Goal: Information Seeking & Learning: Find specific fact

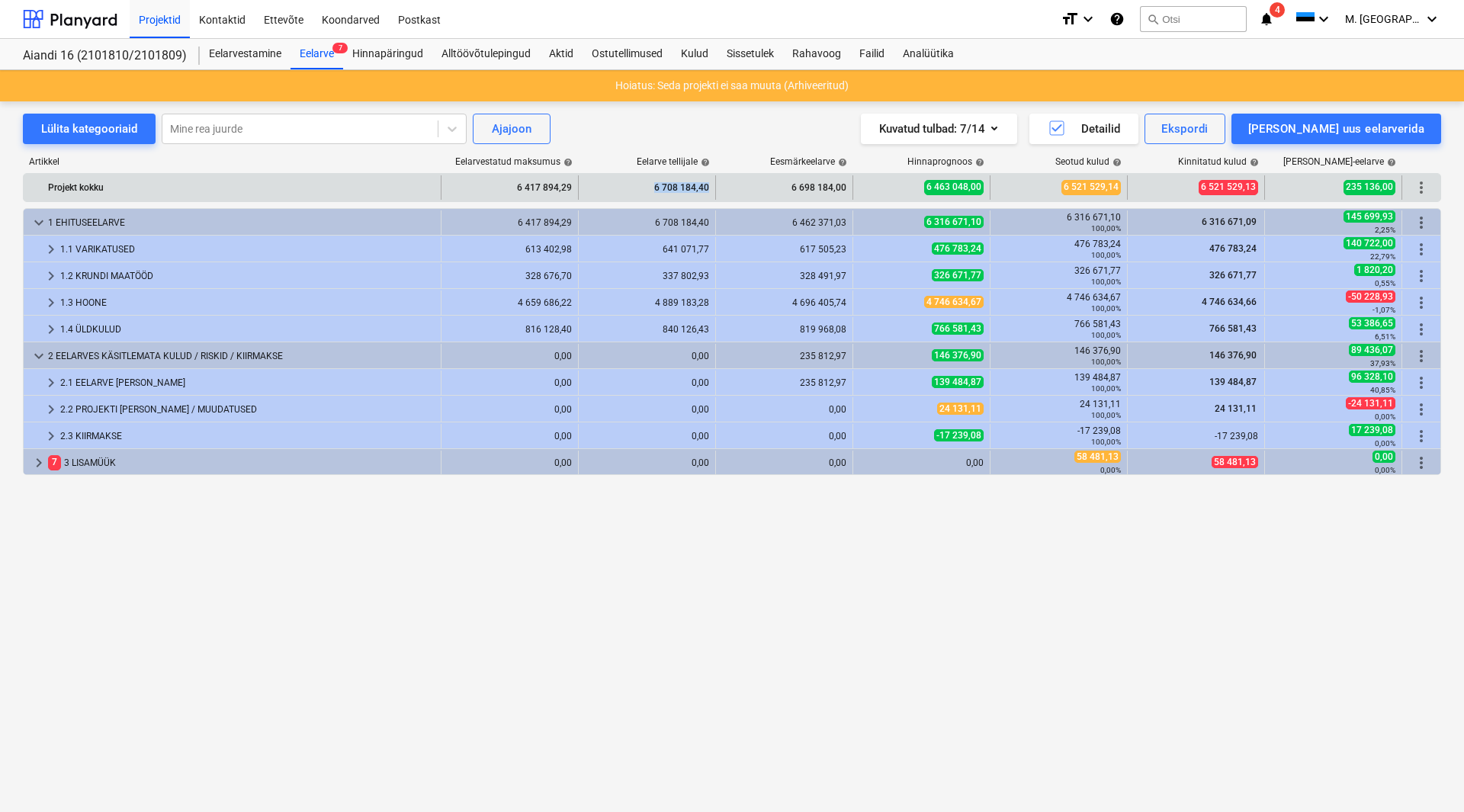
drag, startPoint x: 651, startPoint y: 186, endPoint x: 707, endPoint y: 184, distance: 56.0
click at [707, 184] on div "6 708 184,40" at bounding box center [647, 187] width 124 height 24
copy div "6 708 184,40"
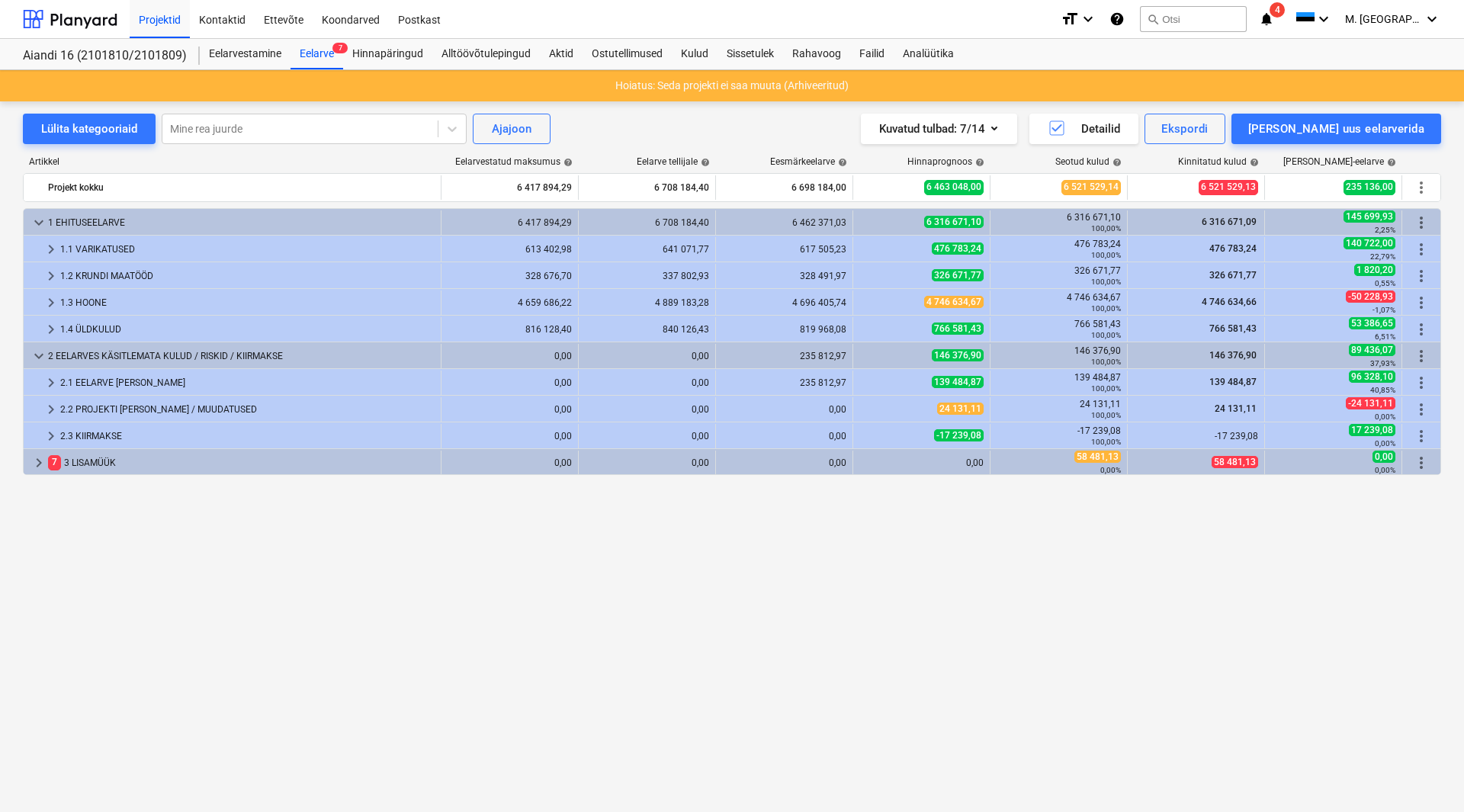
click at [1004, 589] on div "keyboard_arrow_down 1 EHITUSEELARVE 6 417 894,29 6 708 184,40 6 462 371,03 6 31…" at bounding box center [732, 478] width 1419 height 540
click at [305, 51] on div "Eelarve 7" at bounding box center [317, 54] width 53 height 30
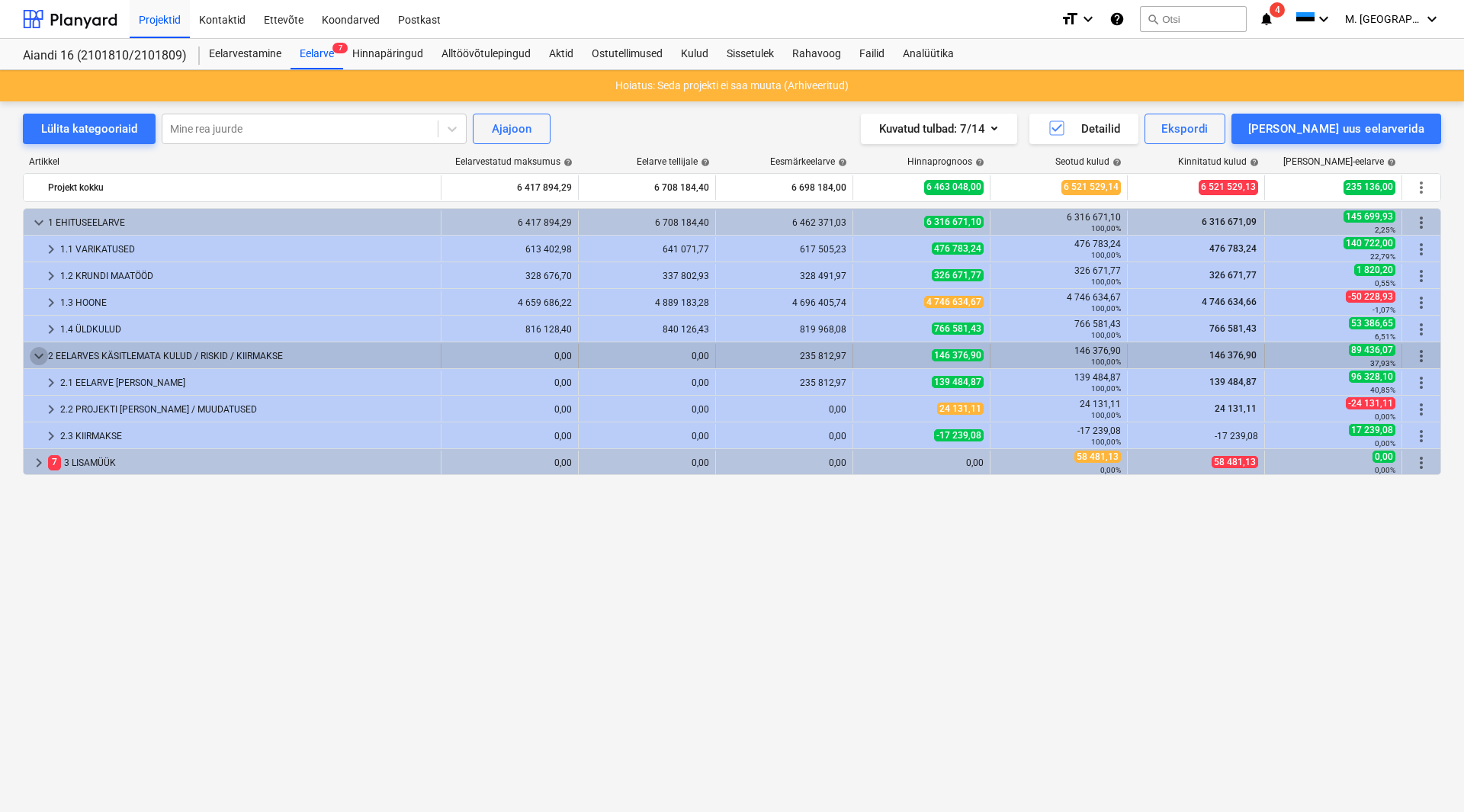
click at [34, 355] on span "keyboard_arrow_down" at bounding box center [39, 356] width 18 height 18
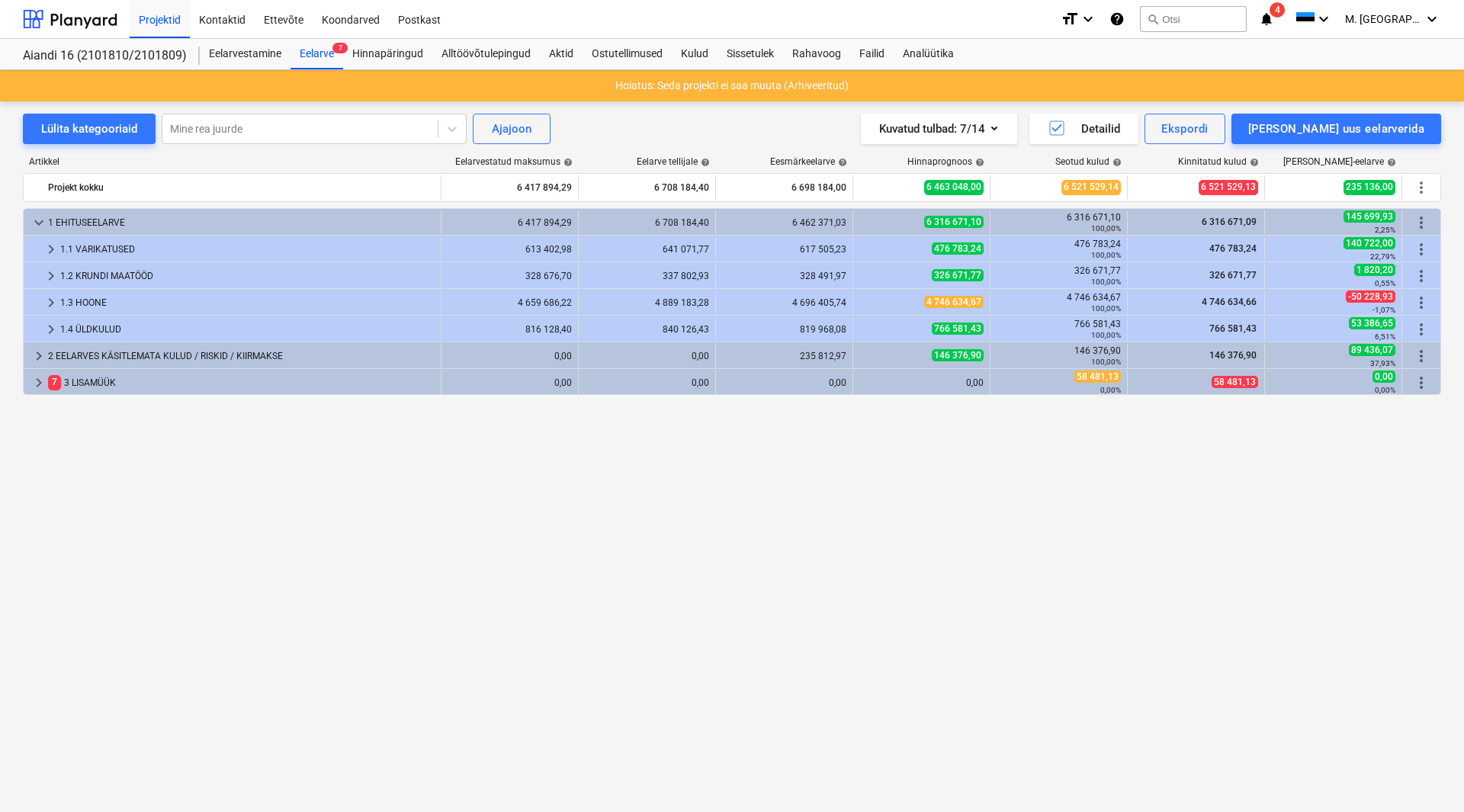
click at [34, 355] on span "keyboard_arrow_right" at bounding box center [39, 356] width 18 height 18
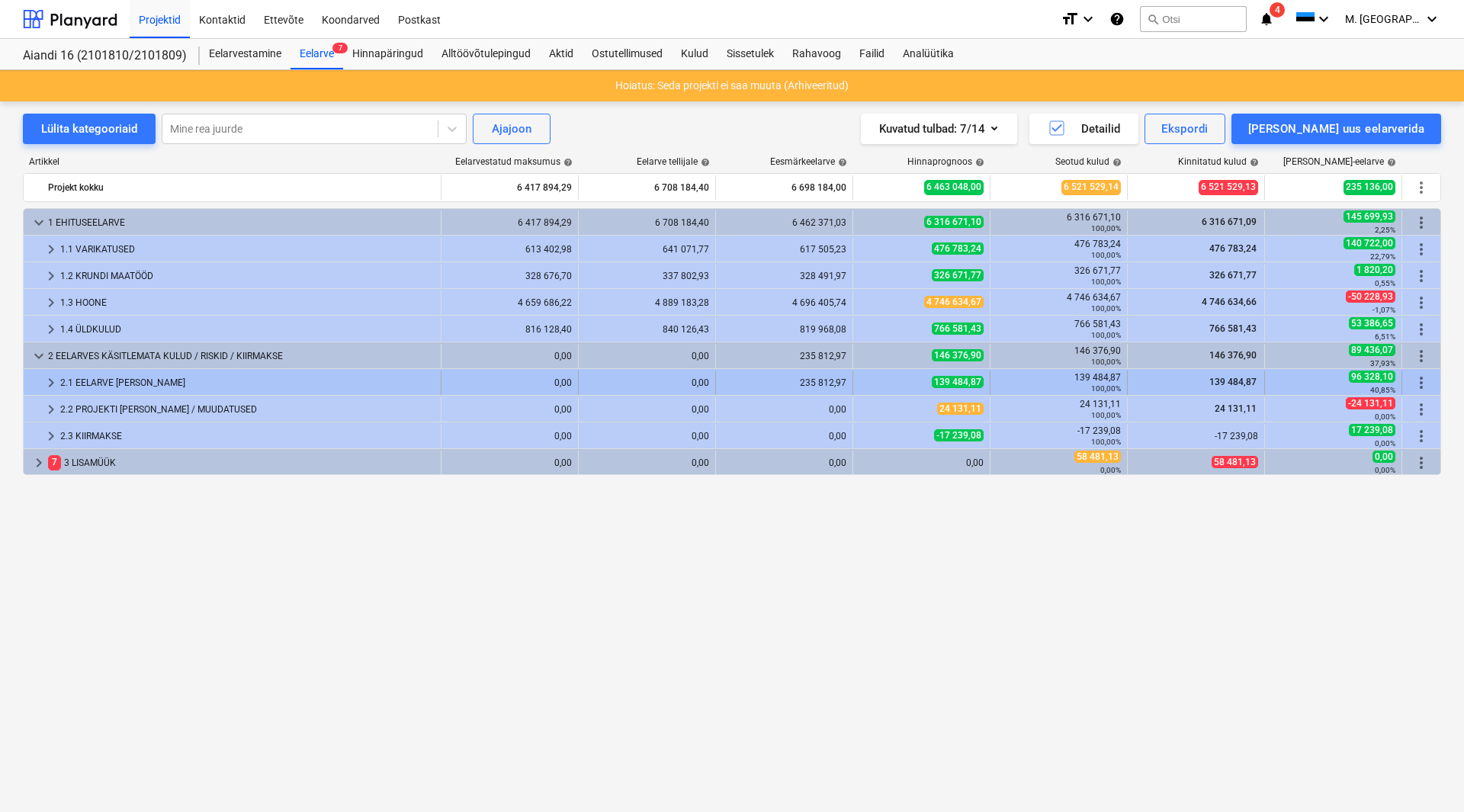
click at [50, 385] on span "keyboard_arrow_right" at bounding box center [51, 383] width 18 height 18
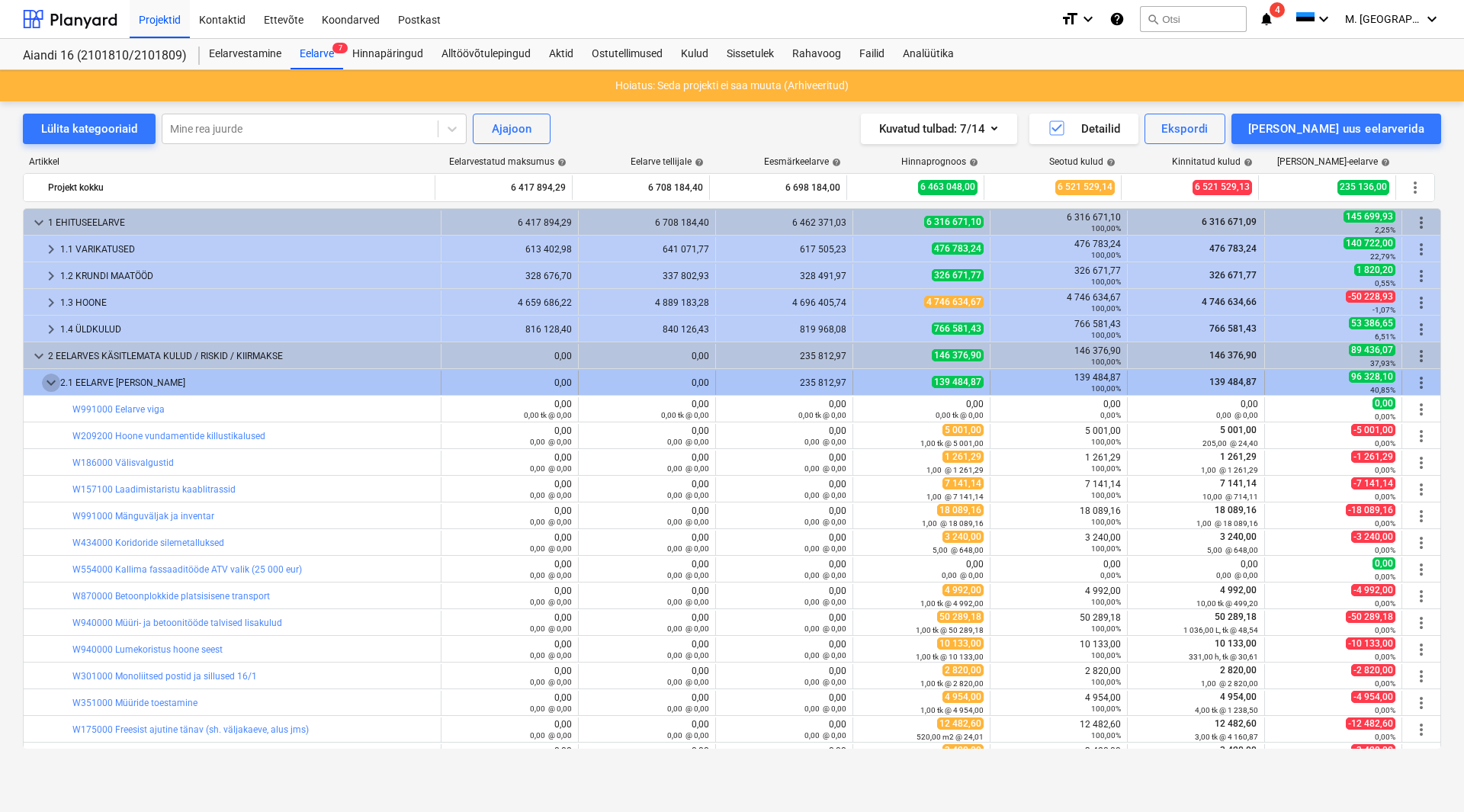
click at [52, 385] on span "keyboard_arrow_down" at bounding box center [51, 383] width 18 height 18
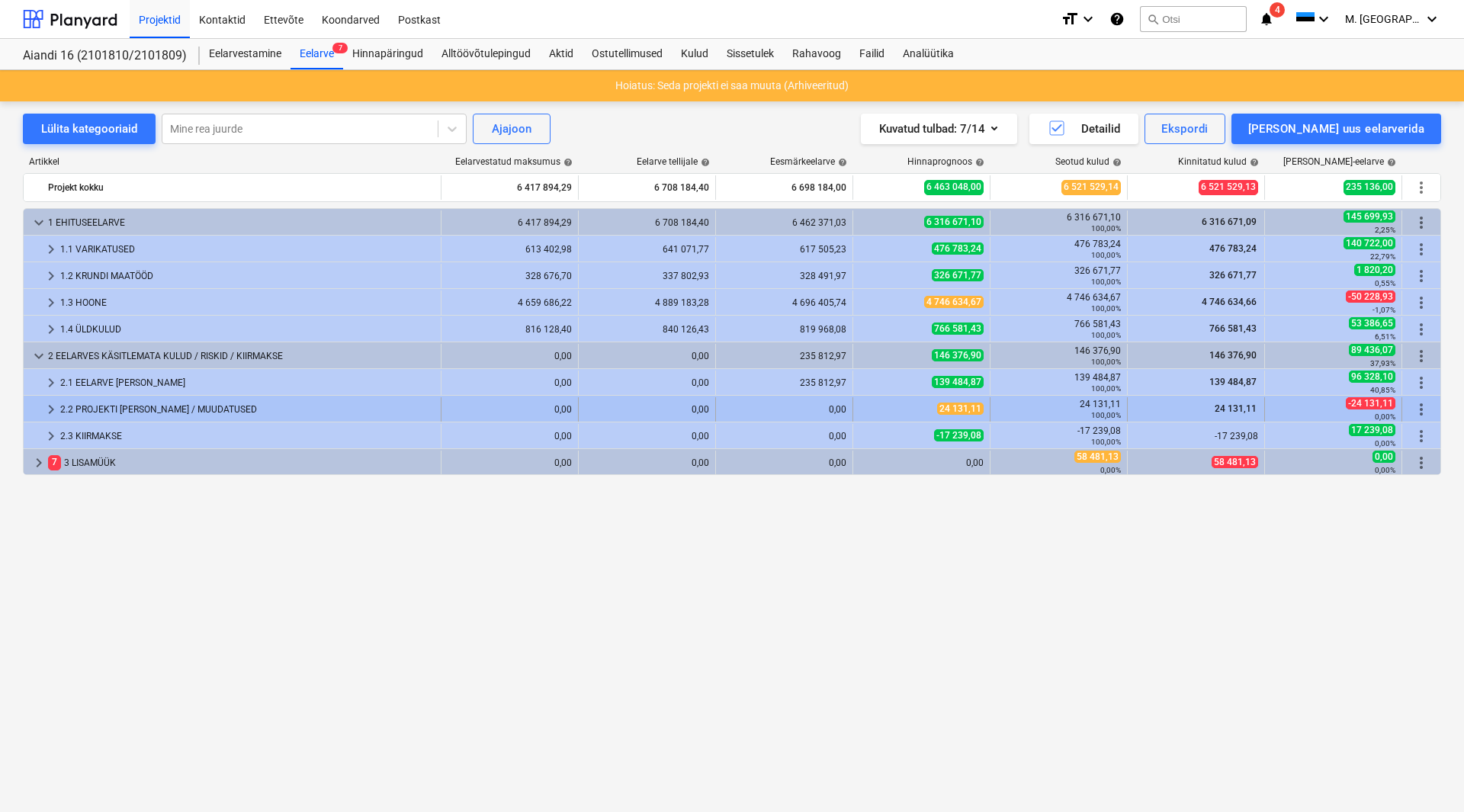
click at [55, 408] on span "keyboard_arrow_right" at bounding box center [51, 409] width 18 height 18
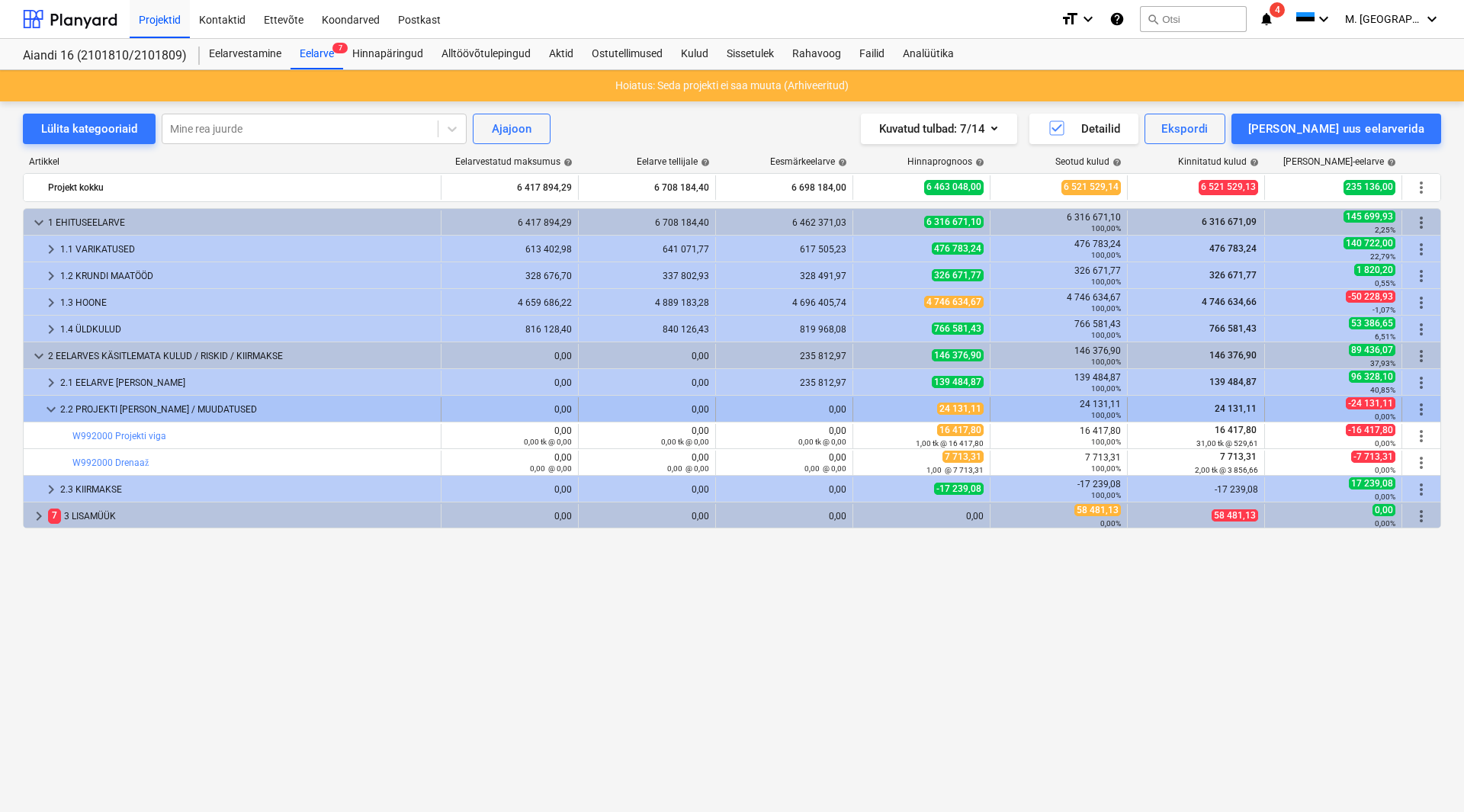
click at [53, 407] on span "keyboard_arrow_down" at bounding box center [51, 409] width 18 height 18
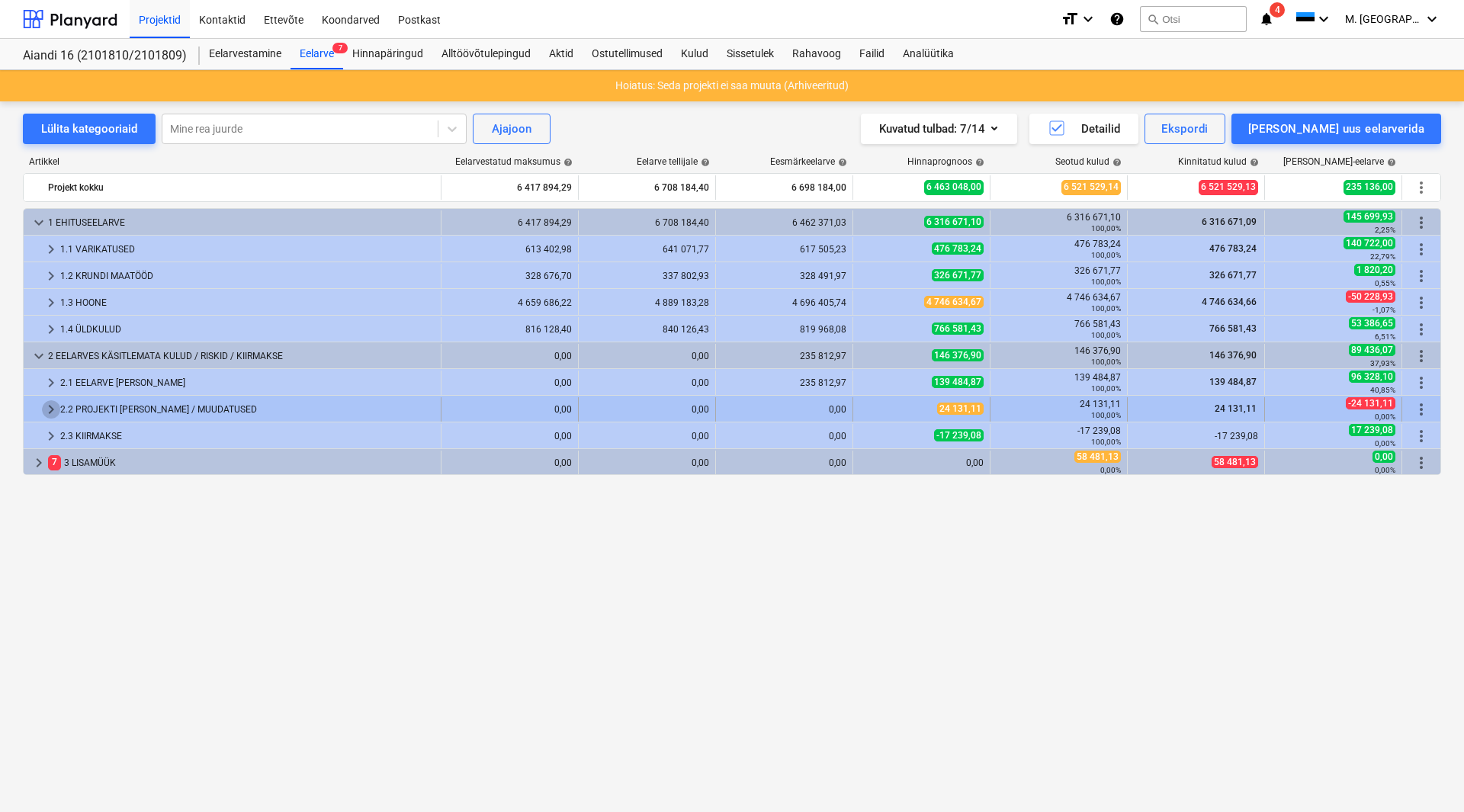
click at [54, 409] on span "keyboard_arrow_right" at bounding box center [51, 409] width 18 height 18
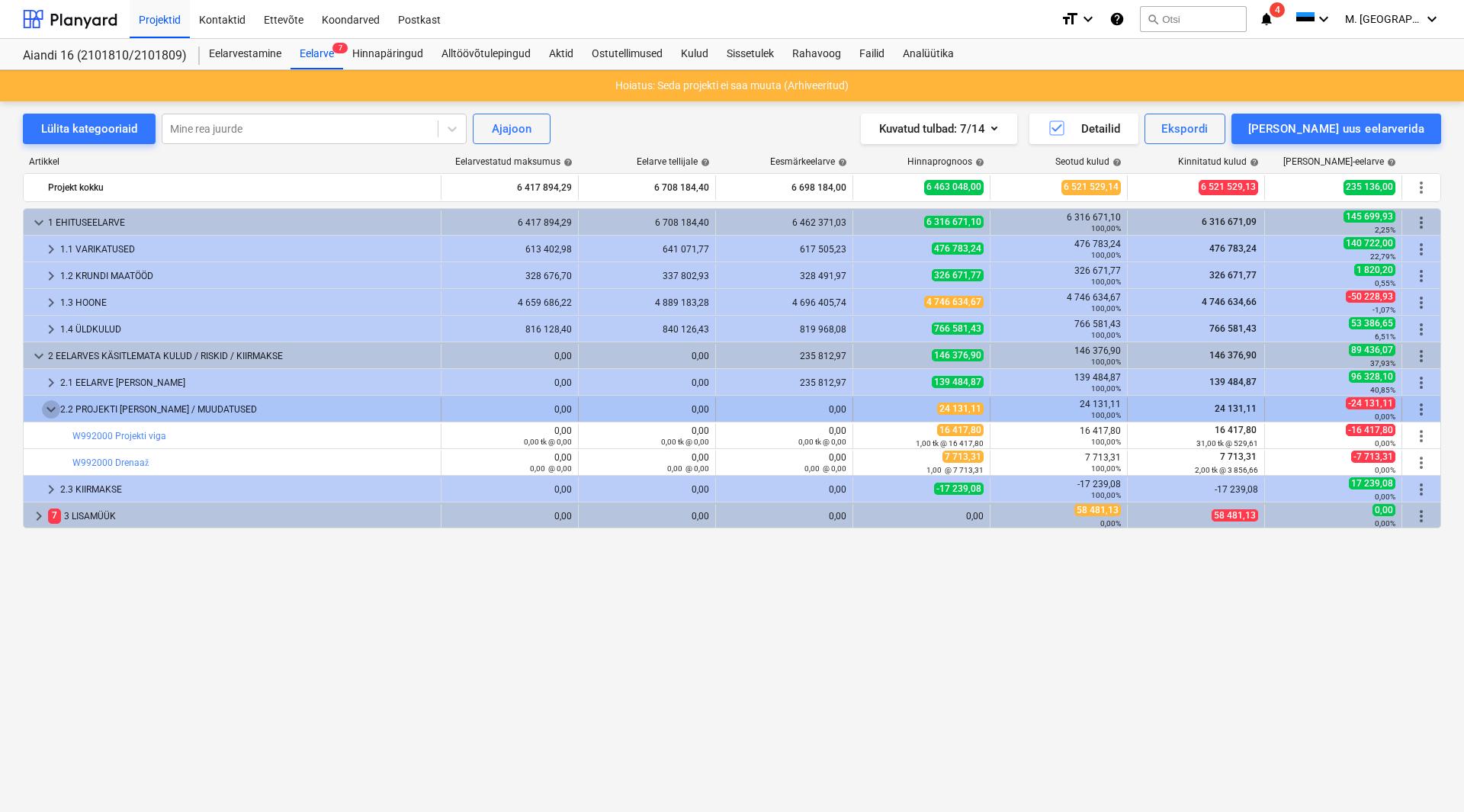
click at [54, 410] on span "keyboard_arrow_down" at bounding box center [51, 409] width 18 height 18
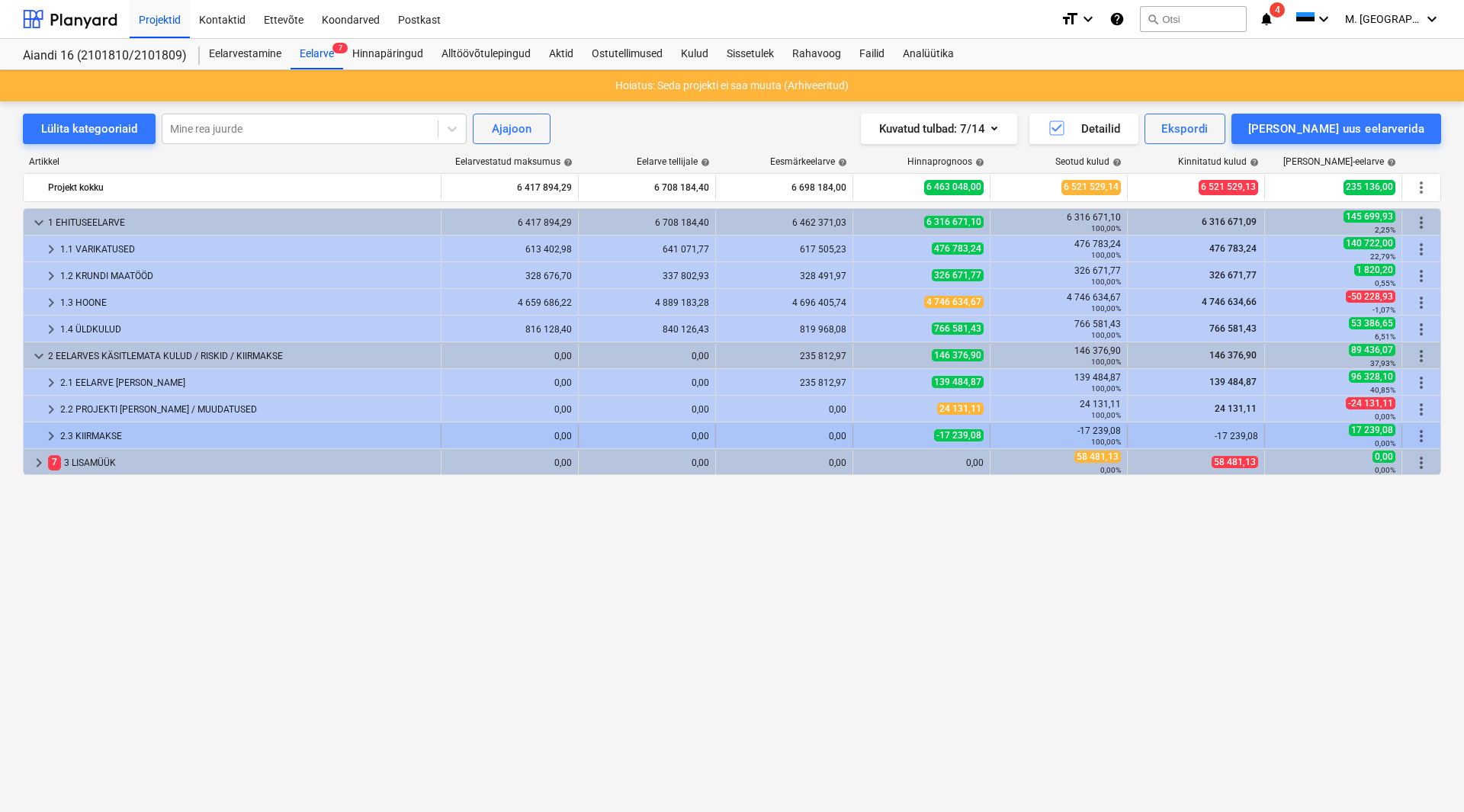
click at [48, 441] on span "keyboard_arrow_right" at bounding box center [51, 436] width 18 height 18
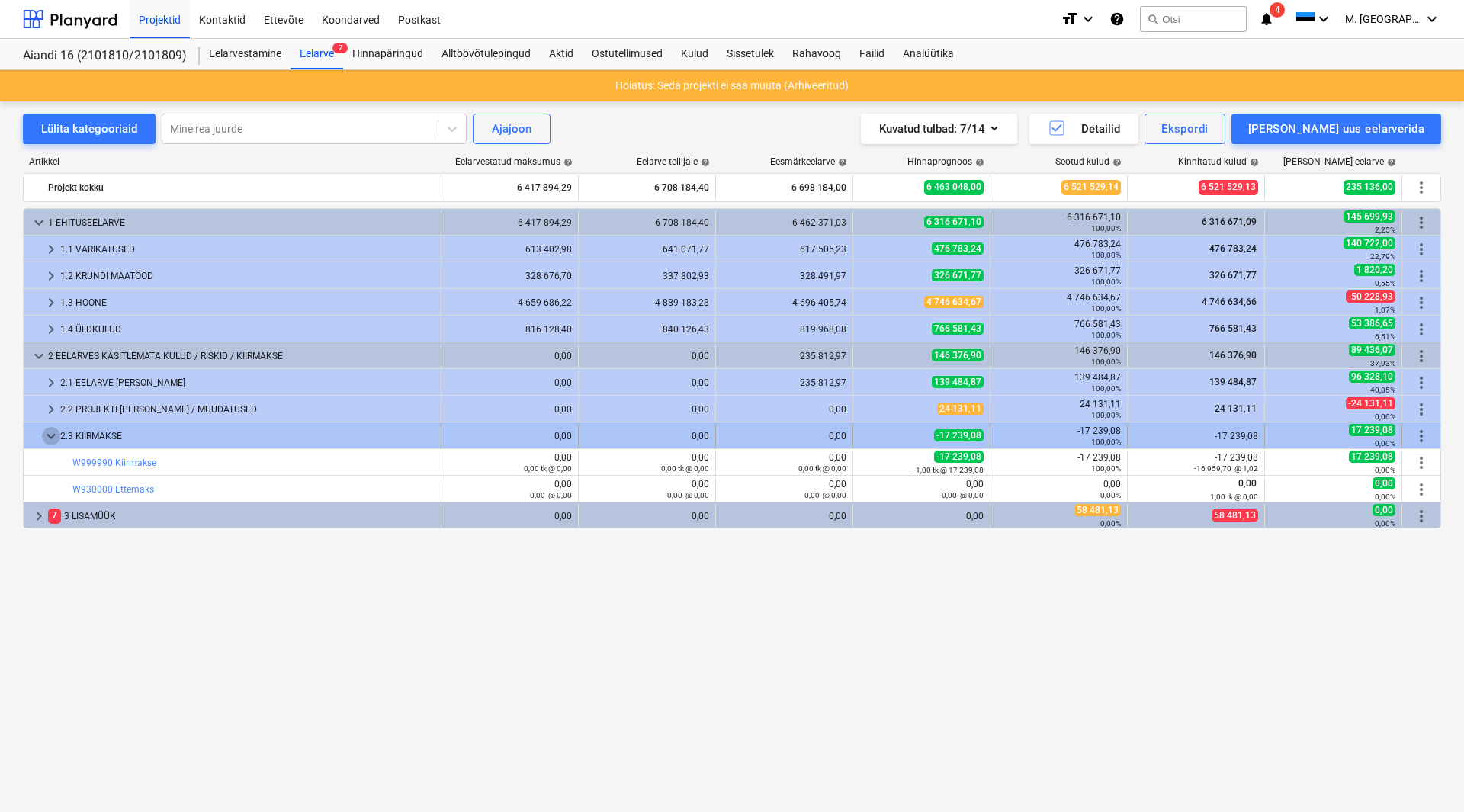
click at [49, 441] on span "keyboard_arrow_down" at bounding box center [51, 436] width 18 height 18
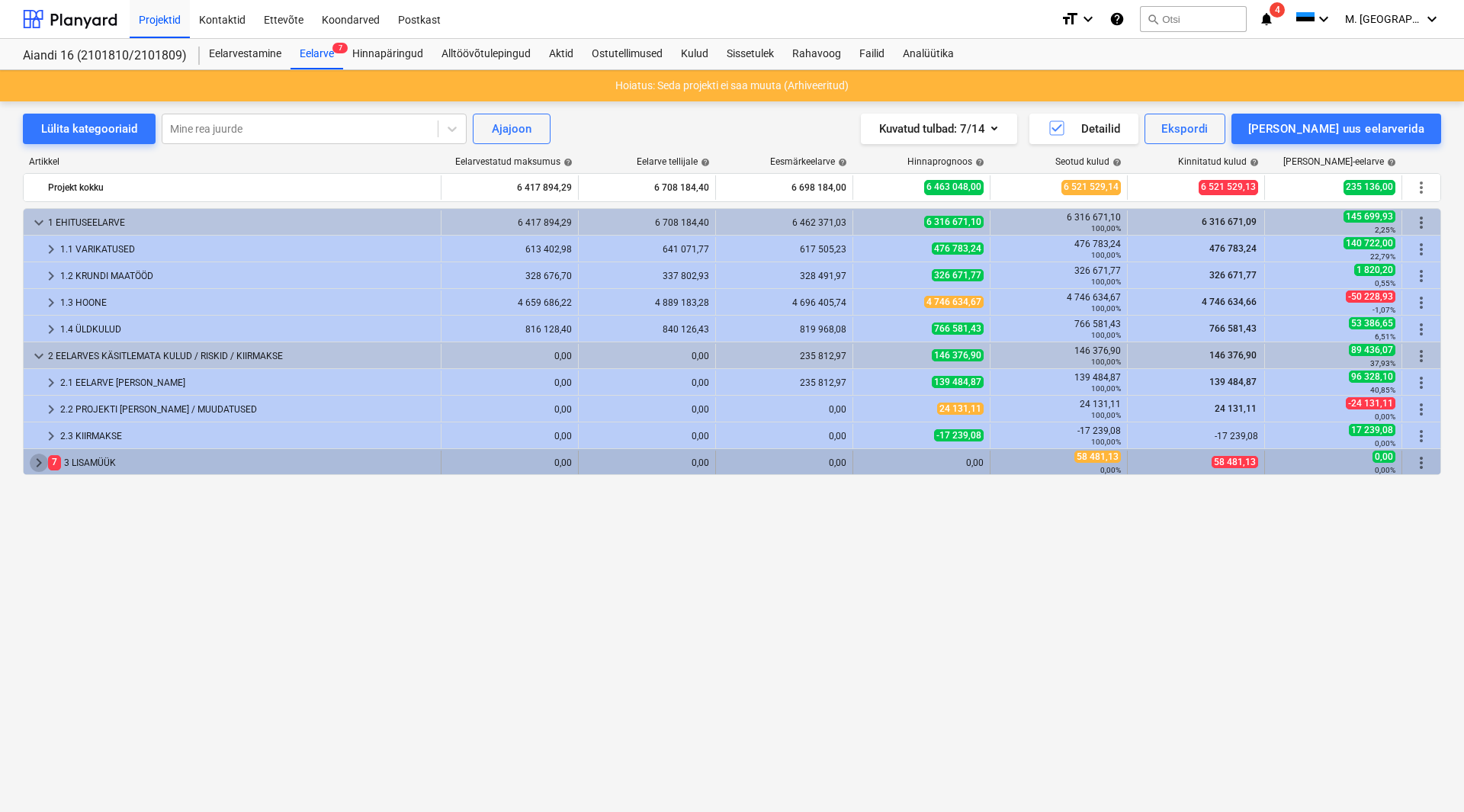
click at [41, 459] on span "keyboard_arrow_right" at bounding box center [39, 463] width 18 height 18
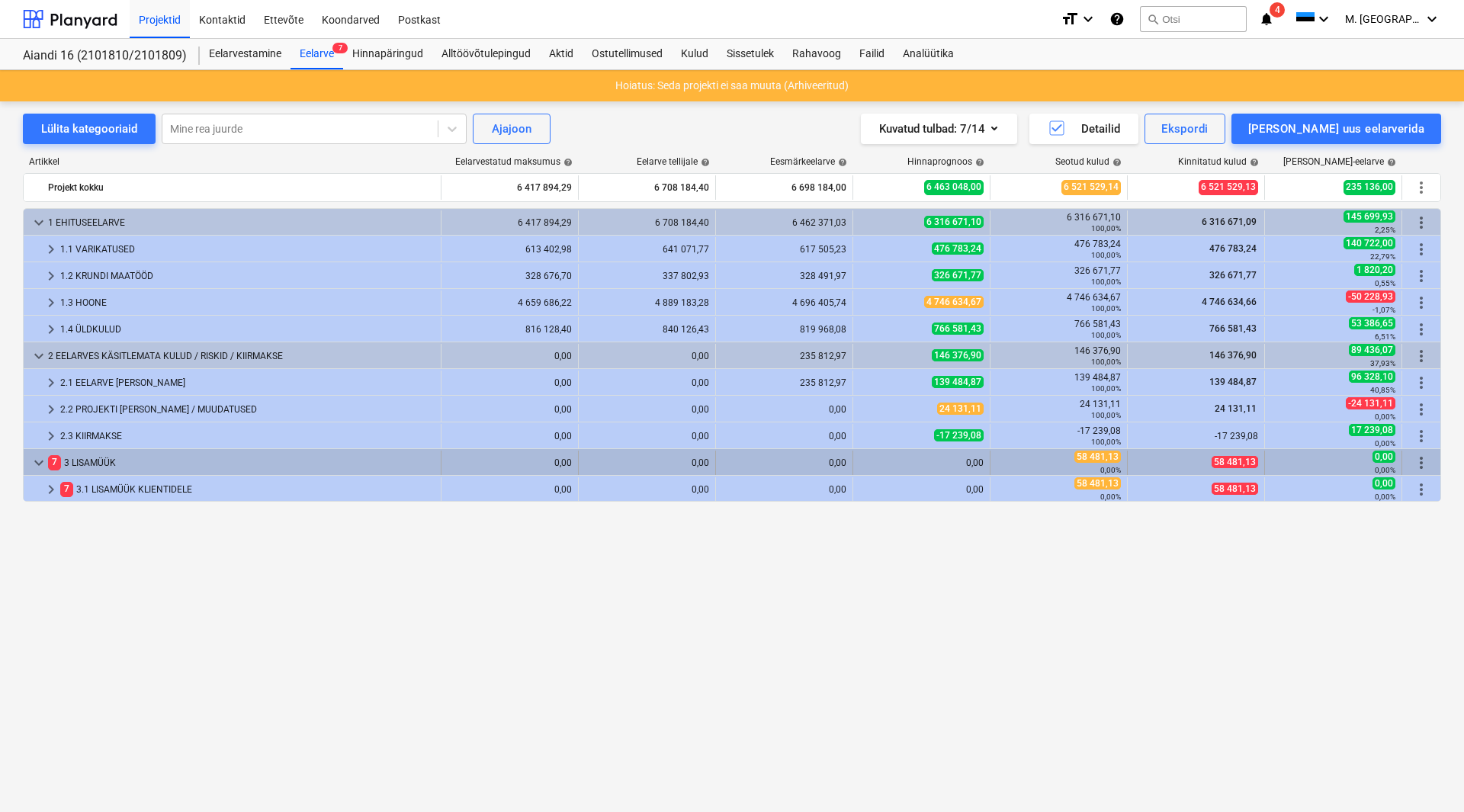
click at [40, 462] on span "keyboard_arrow_down" at bounding box center [39, 463] width 18 height 18
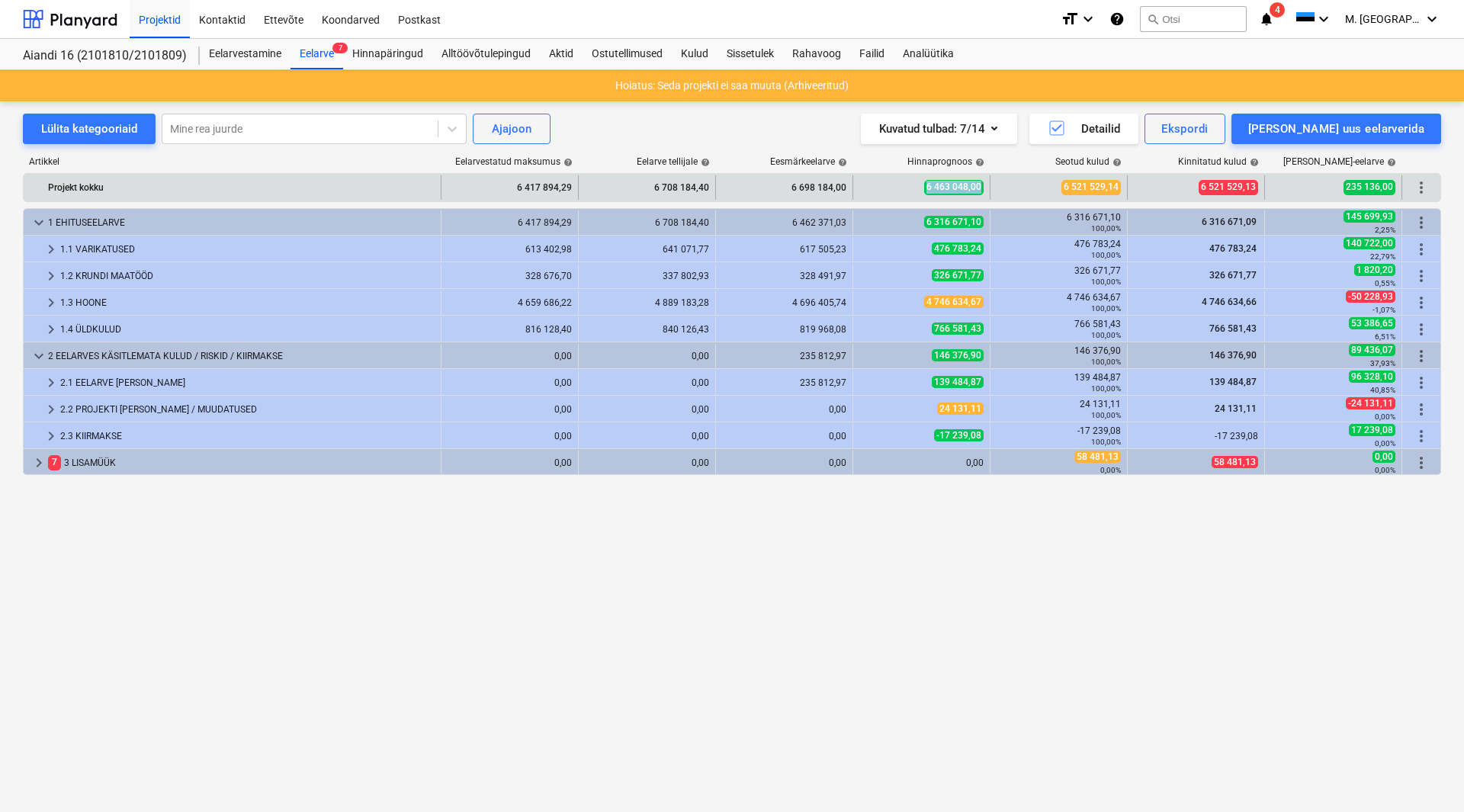
drag, startPoint x: 985, startPoint y: 189, endPoint x: 923, endPoint y: 190, distance: 62.0
click at [923, 190] on div "6 463 048,00" at bounding box center [922, 187] width 138 height 24
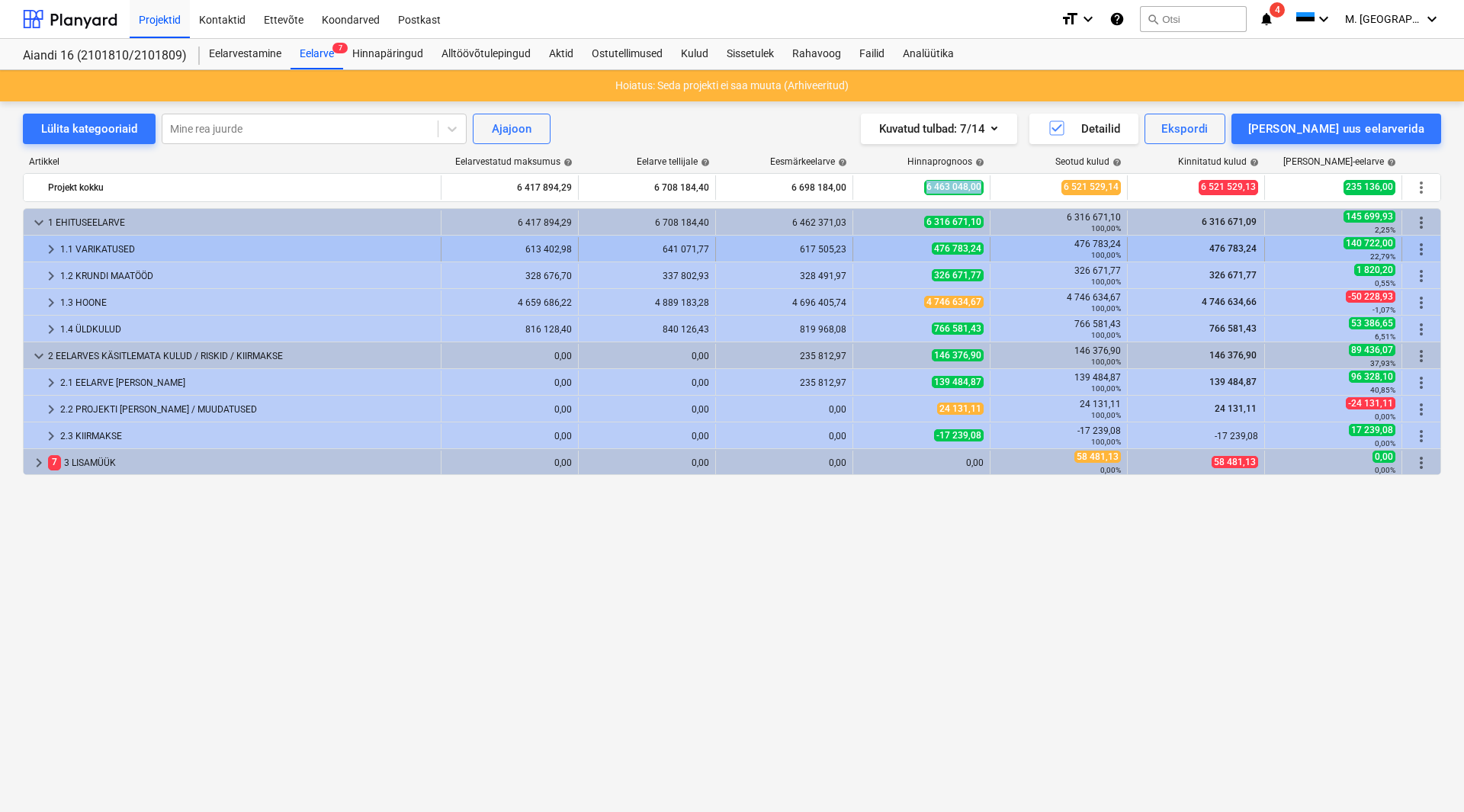
copy span "6 463 048,00"
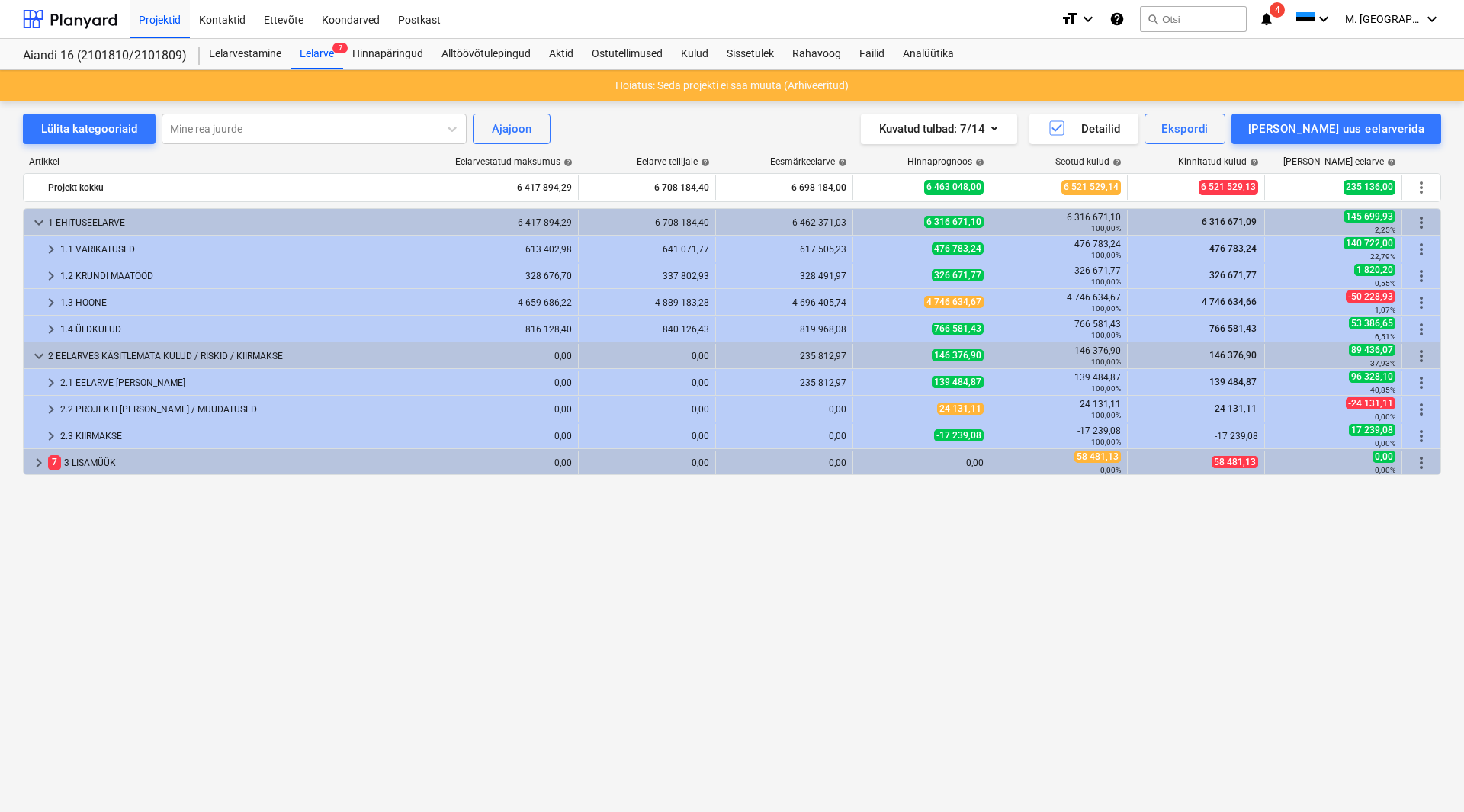
click at [698, 577] on div "keyboard_arrow_down 1 EHITUSEELARVE 6 417 894,29 6 708 184,40 6 462 371,03 6 31…" at bounding box center [732, 478] width 1419 height 540
click at [712, 581] on div "keyboard_arrow_down 1 EHITUSEELARVE 6 417 894,29 6 708 184,40 6 462 371,03 6 31…" at bounding box center [732, 478] width 1419 height 540
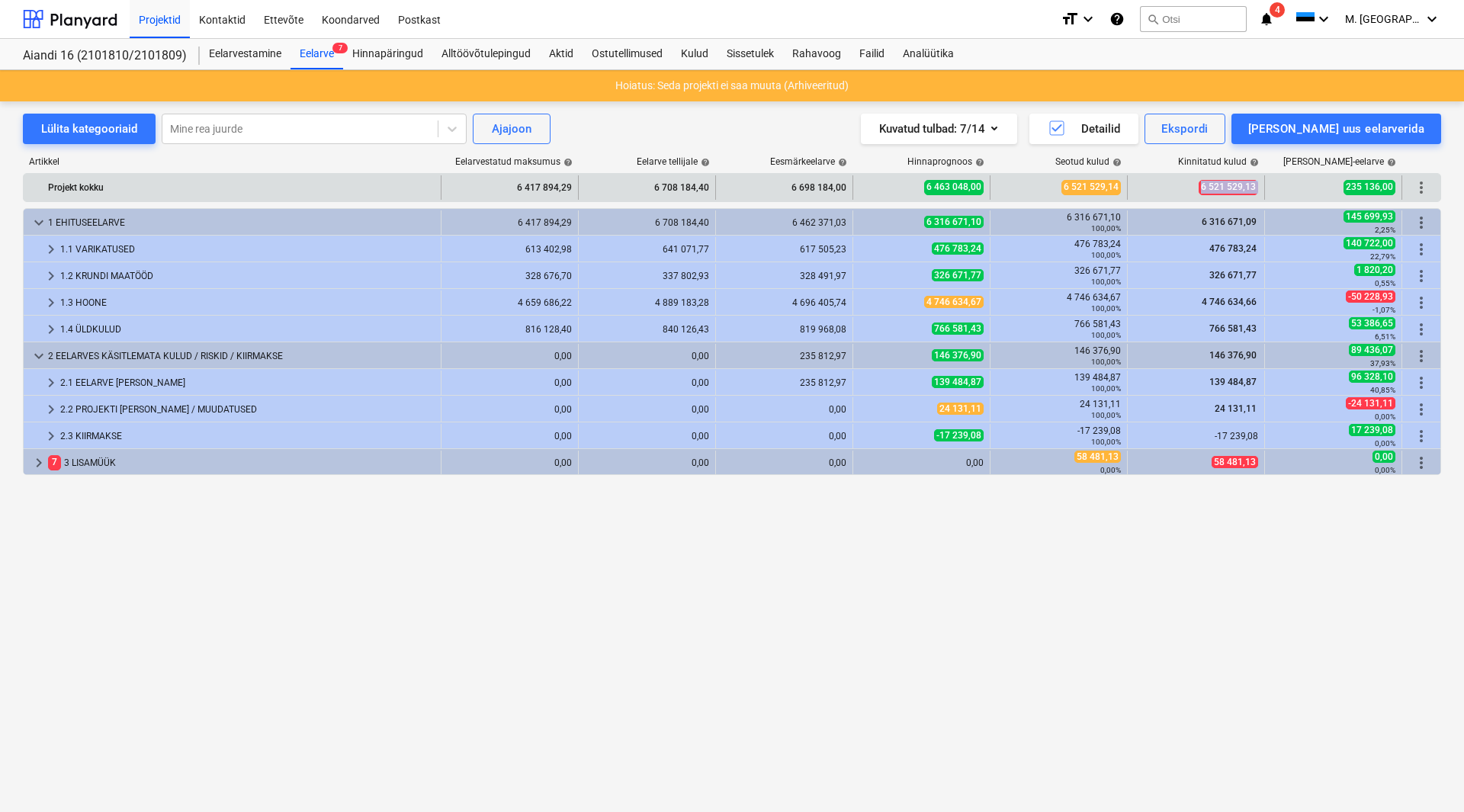
drag, startPoint x: 1202, startPoint y: 189, endPoint x: 1275, endPoint y: 187, distance: 73.0
click at [1275, 187] on div "Projekt kokku 6 417 894,29 6 708 184,40 6 698 184,00 6 463 048,00 6 521 529,14 …" at bounding box center [732, 187] width 1417 height 24
copy span "6 521 529,13"
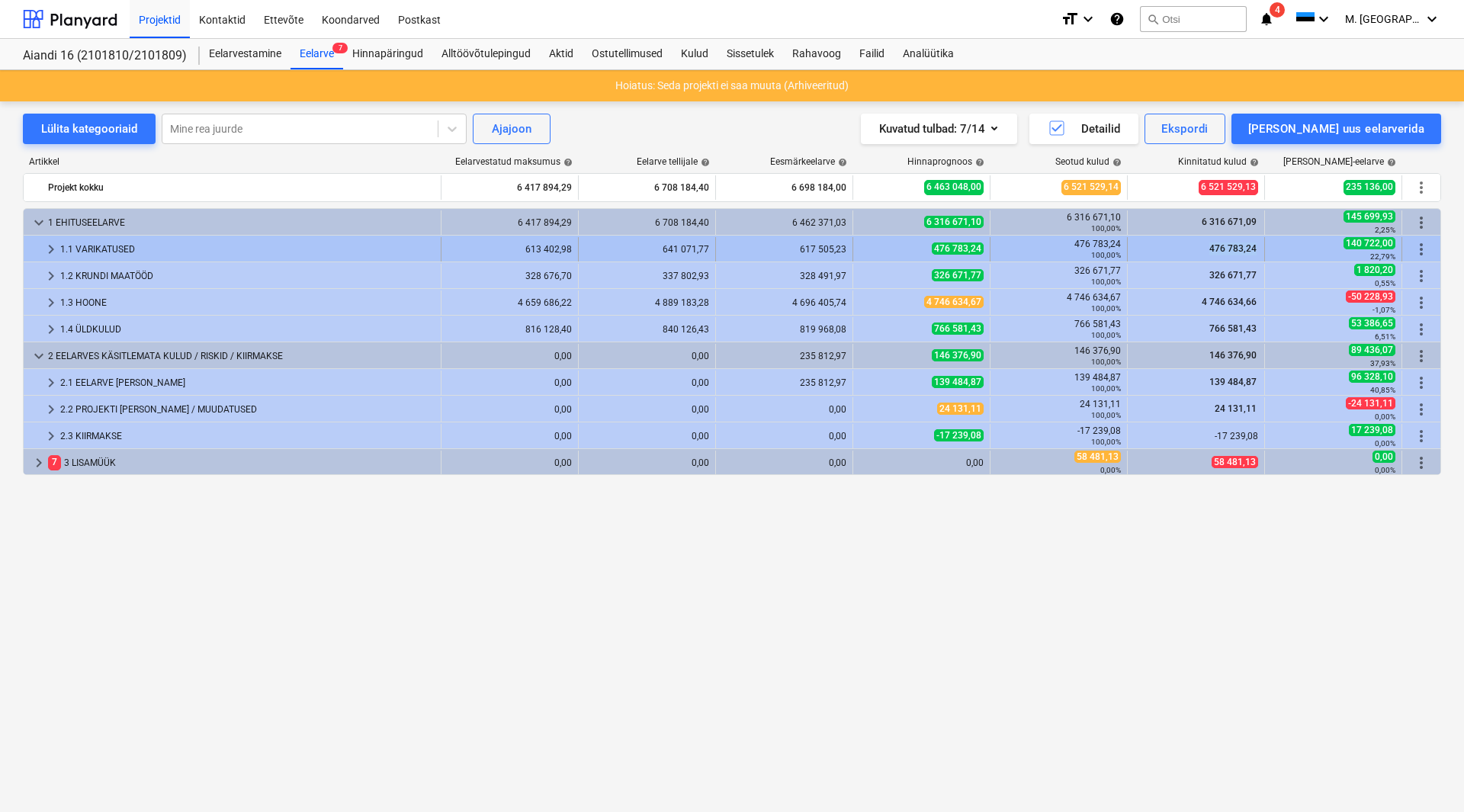
click at [1259, 246] on div "476 783,24" at bounding box center [1197, 249] width 138 height 24
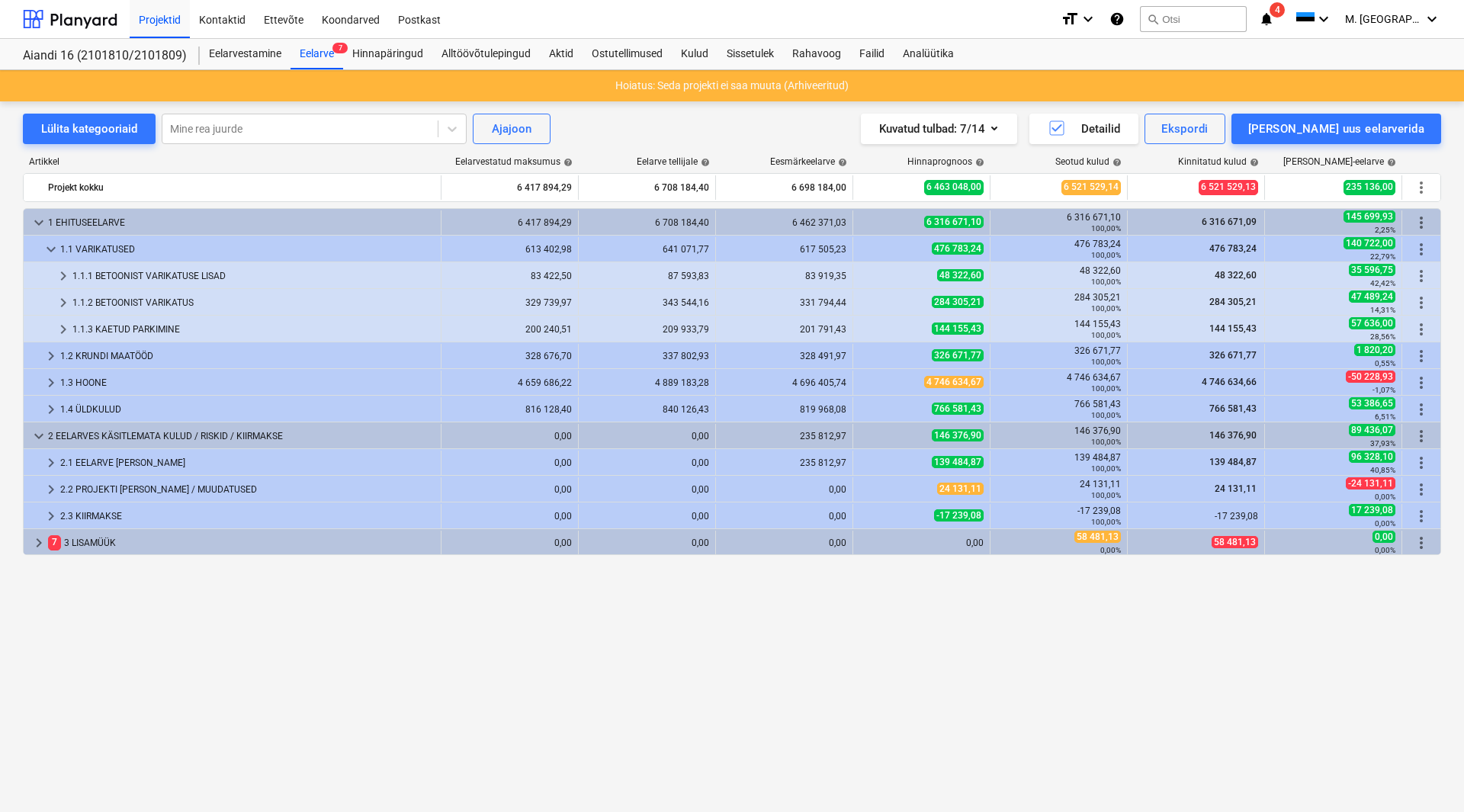
click at [836, 645] on div "keyboard_arrow_down 1 EHITUSEELARVE 6 417 894,29 6 708 184,40 6 462 371,03 6 31…" at bounding box center [732, 478] width 1419 height 540
drag, startPoint x: 1243, startPoint y: 644, endPoint x: 1227, endPoint y: 640, distance: 16.5
click at [1243, 644] on div "keyboard_arrow_down 1 EHITUSEELARVE 6 417 894,29 6 708 184,40 6 462 371,03 6 31…" at bounding box center [732, 478] width 1419 height 540
